Goal: Navigation & Orientation: Find specific page/section

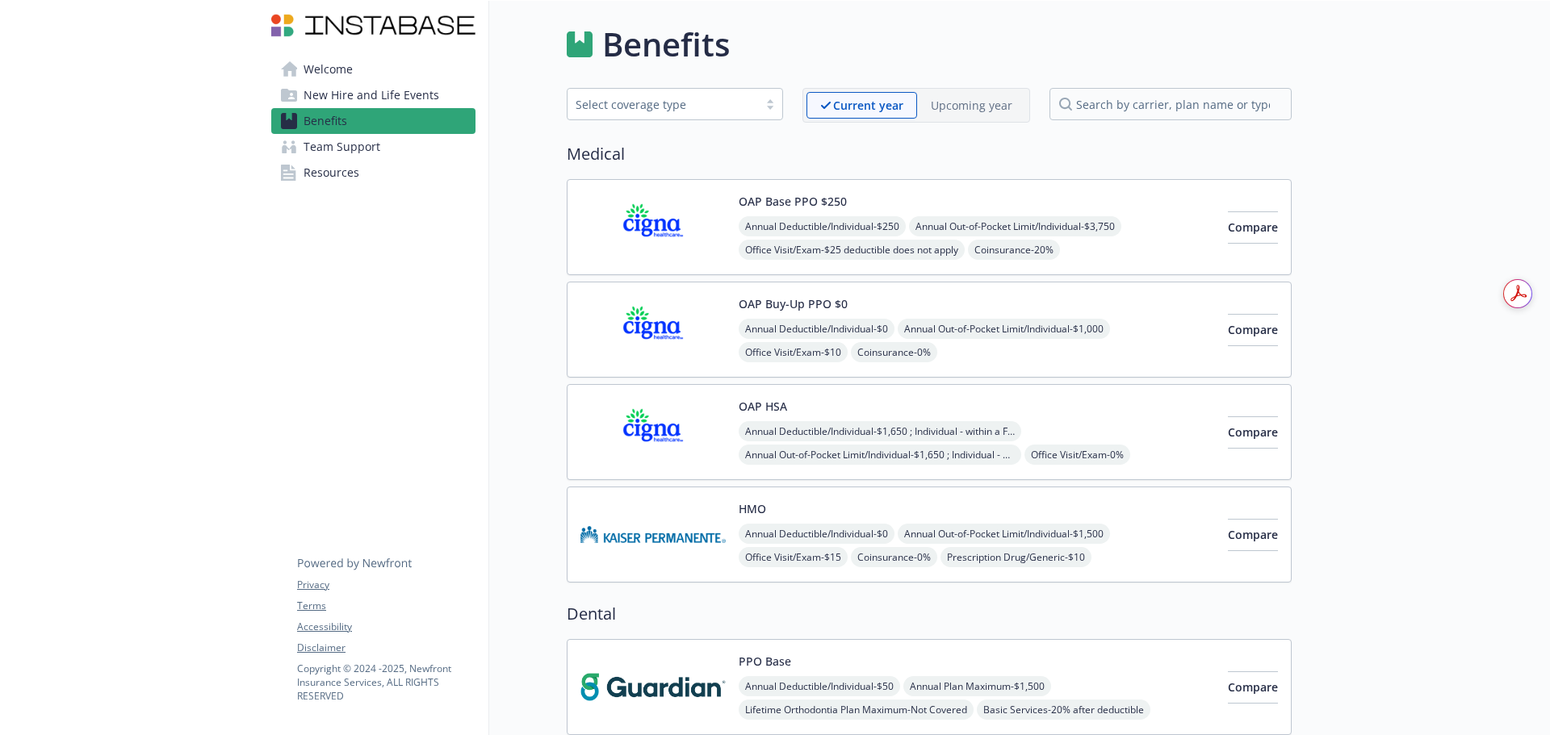
scroll to position [3242, 0]
